Goal: Complete application form

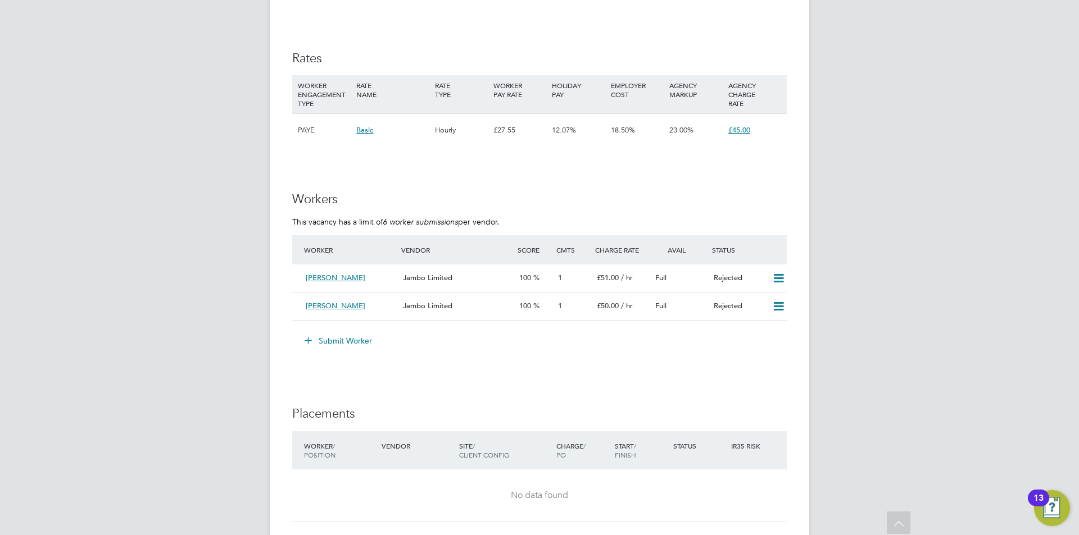
click at [370, 338] on button "Submit Worker" at bounding box center [339, 341] width 84 height 18
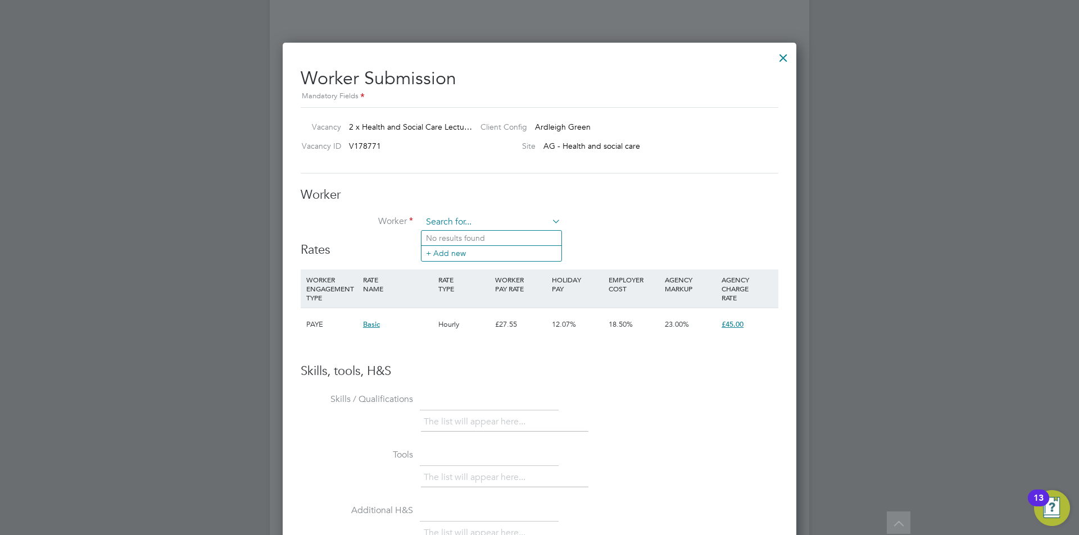
scroll to position [1727, 0]
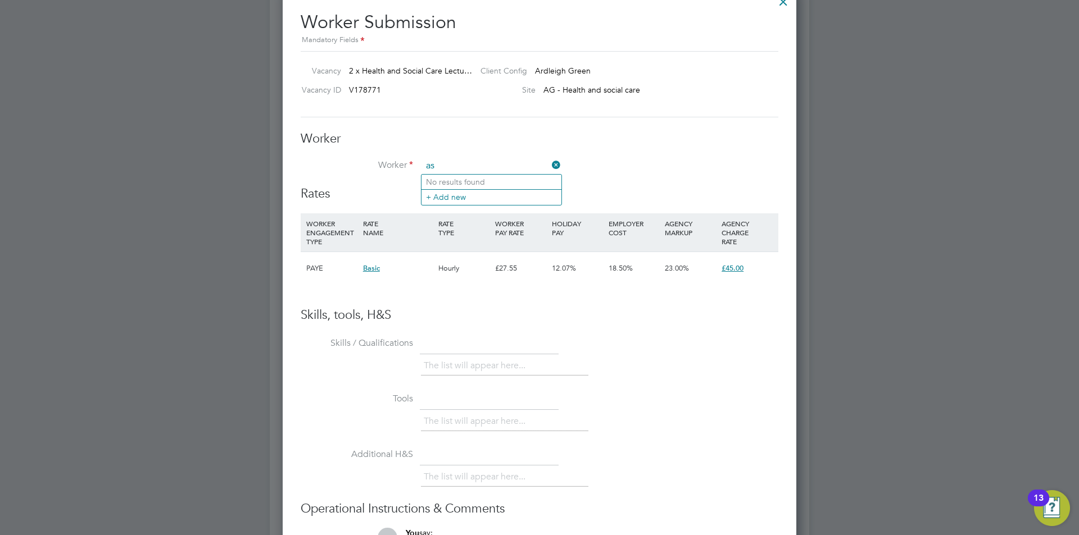
type input "a"
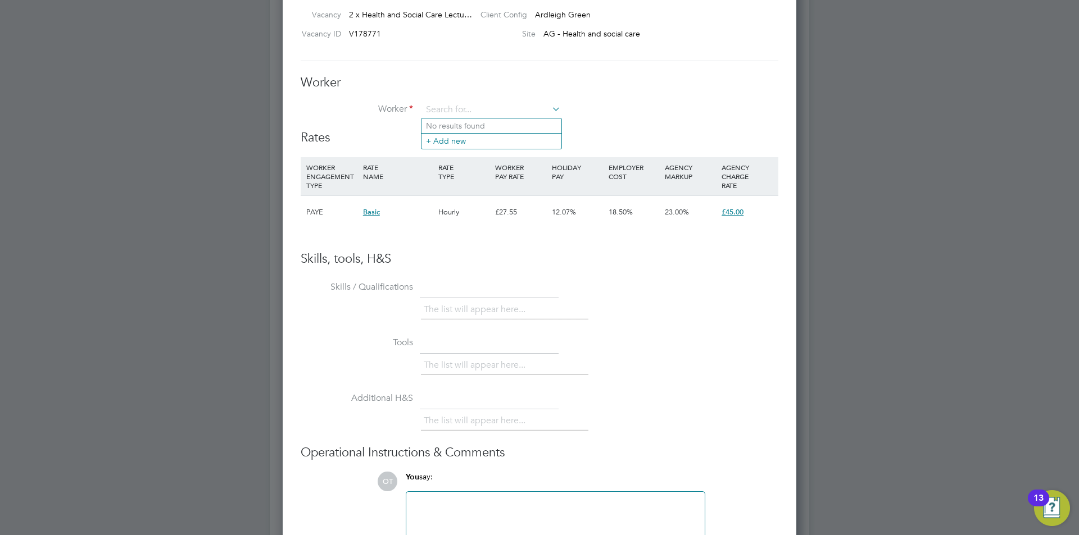
scroll to position [1839, 0]
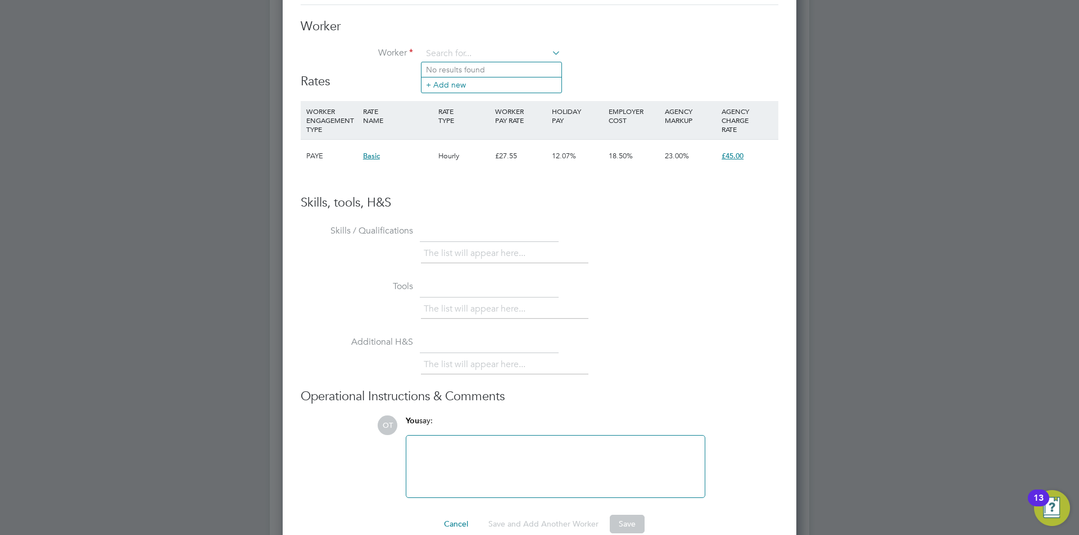
click at [510, 250] on li "The list will appear here..." at bounding box center [477, 253] width 106 height 15
click at [477, 249] on li "The list will appear here..." at bounding box center [477, 253] width 106 height 15
click at [456, 252] on li "The list will appear here..." at bounding box center [477, 253] width 106 height 15
click at [438, 255] on li "The list will appear here..." at bounding box center [477, 253] width 106 height 15
click at [439, 255] on li "The list will appear here..." at bounding box center [477, 253] width 106 height 15
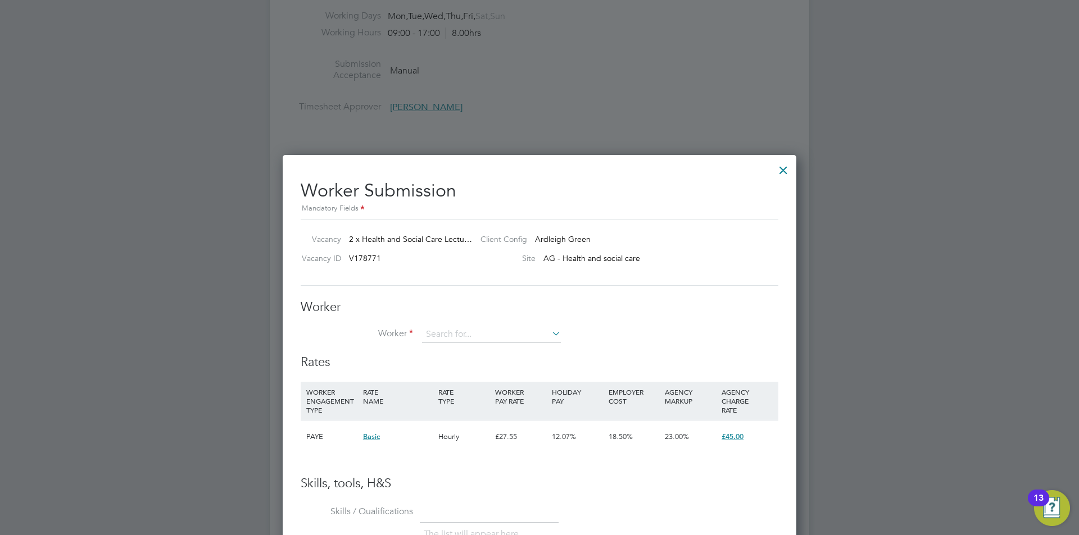
scroll to position [1727, 0]
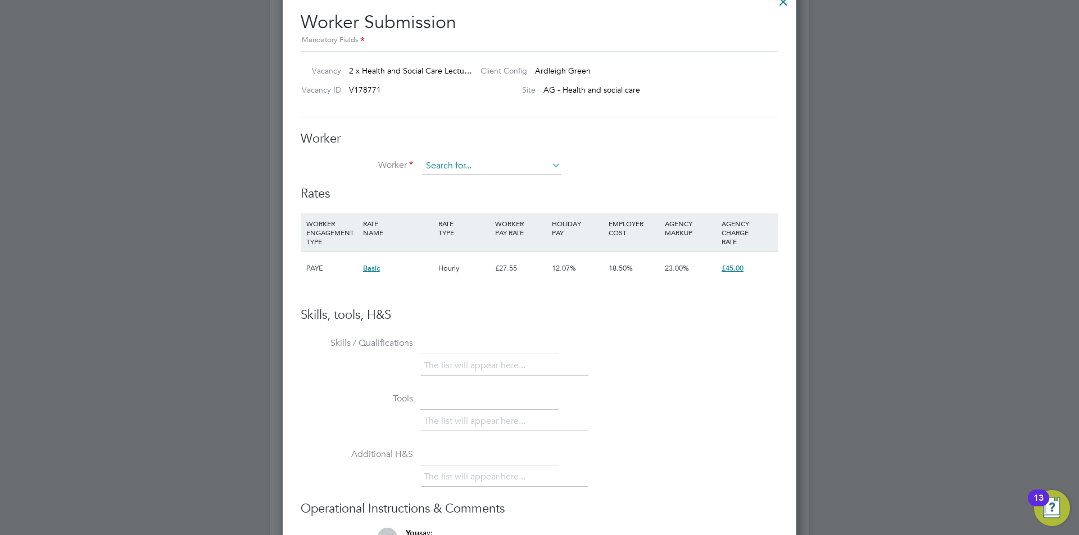
click at [520, 171] on input at bounding box center [491, 166] width 139 height 17
click at [581, 157] on div "Worker Worker Worker Engagement Type" at bounding box center [539, 159] width 477 height 56
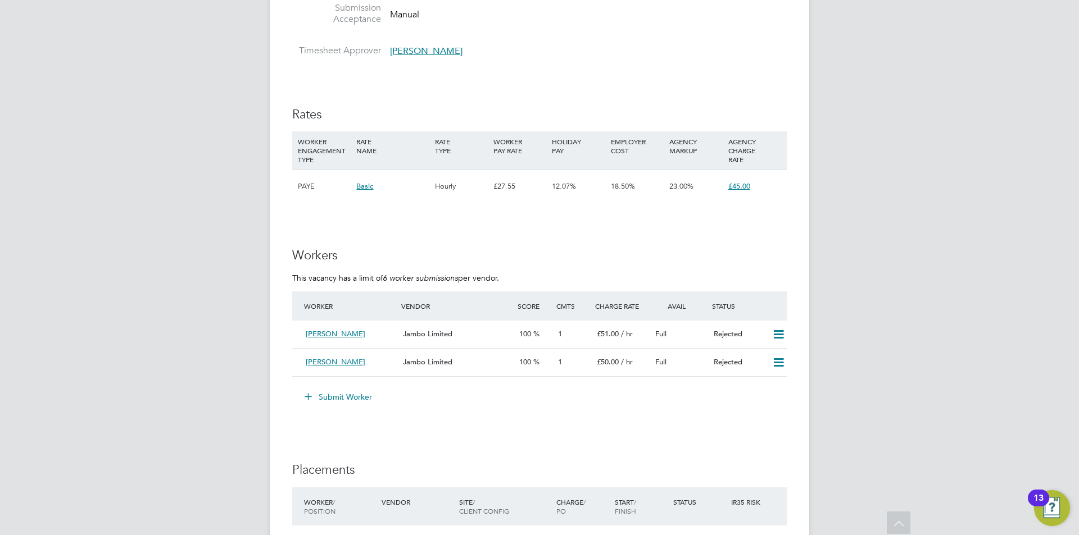
scroll to position [1671, 0]
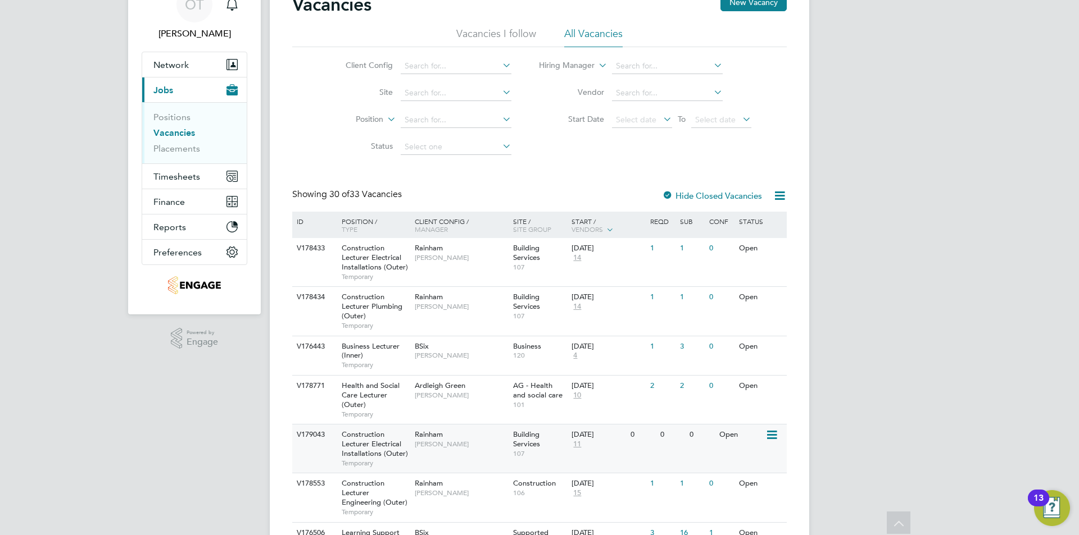
scroll to position [112, 0]
